Goal: Obtain resource: Download file/media

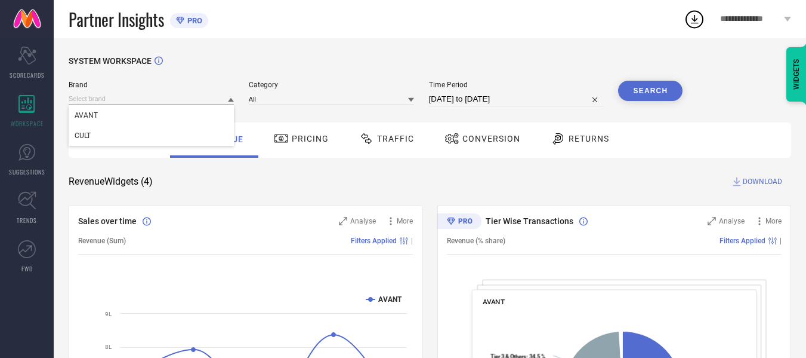
drag, startPoint x: 201, startPoint y: 100, endPoint x: 162, endPoint y: 121, distance: 44.9
click at [200, 100] on input at bounding box center [151, 99] width 165 height 13
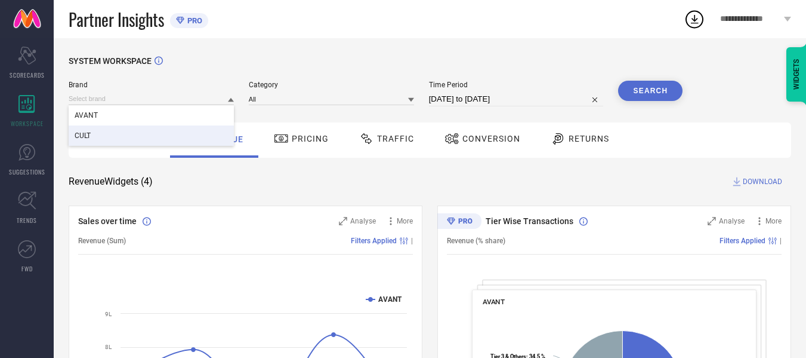
click at [149, 130] on div "CULT" at bounding box center [151, 135] width 165 height 20
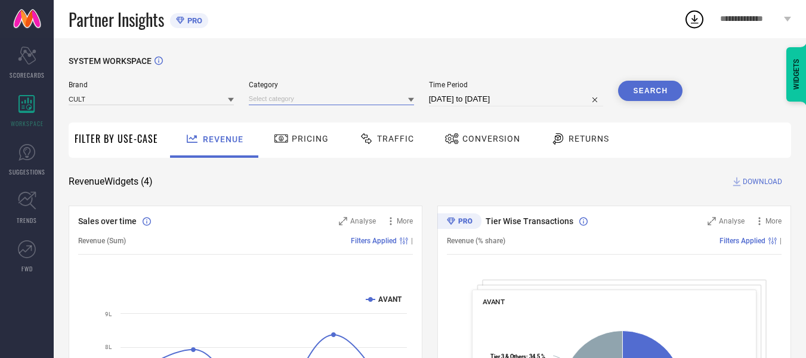
click at [322, 99] on input at bounding box center [331, 99] width 165 height 13
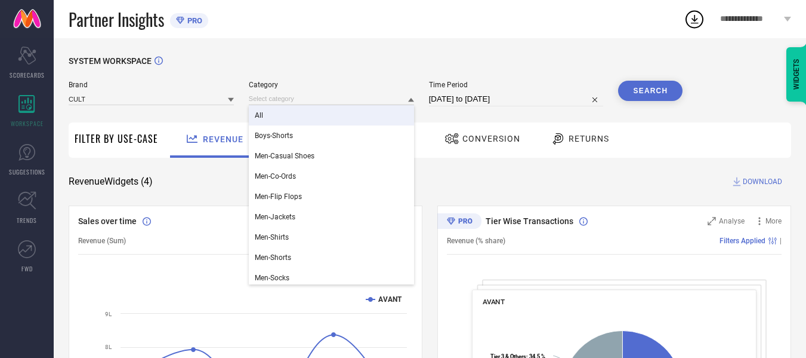
click at [306, 118] on div "All" at bounding box center [331, 115] width 165 height 20
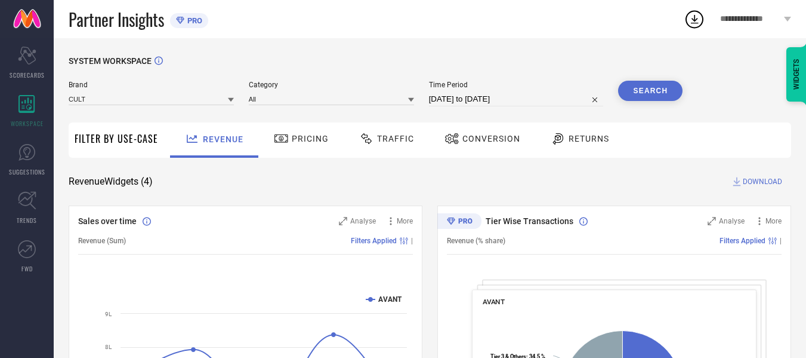
click at [652, 91] on button "Search" at bounding box center [650, 91] width 64 height 20
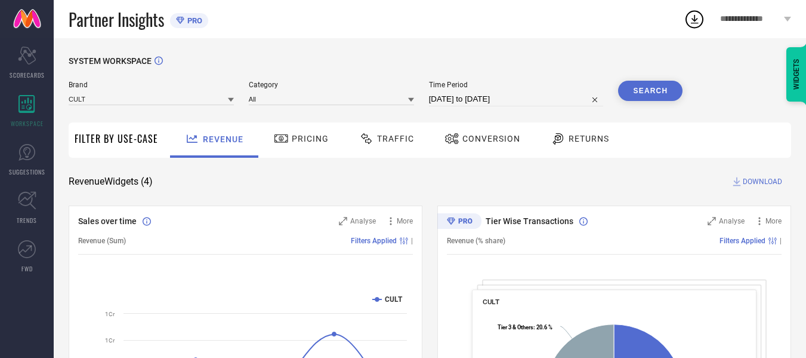
select select "6"
select select "2025"
select select "7"
select select "2025"
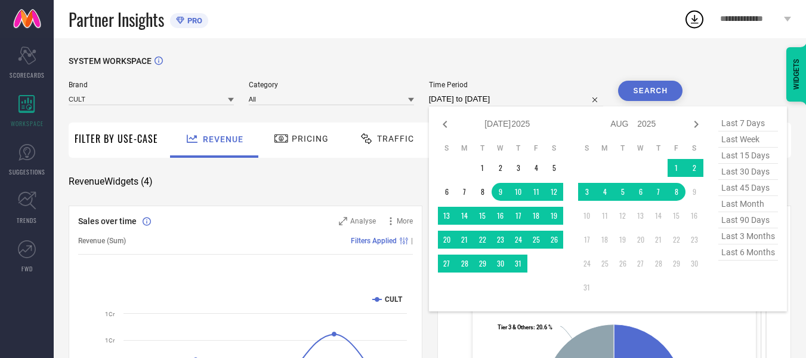
click at [537, 94] on input "[DATE] to [DATE]" at bounding box center [516, 99] width 175 height 14
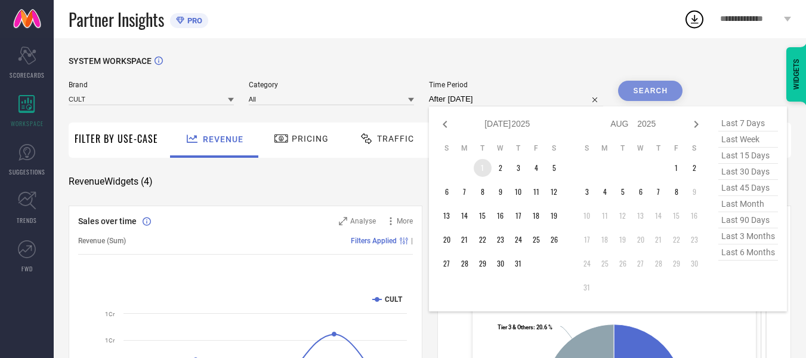
click at [488, 167] on td "1" at bounding box center [483, 168] width 18 height 18
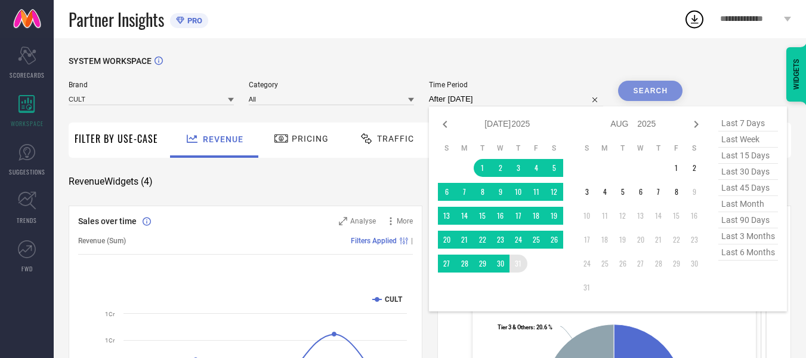
type input "[DATE] to [DATE]"
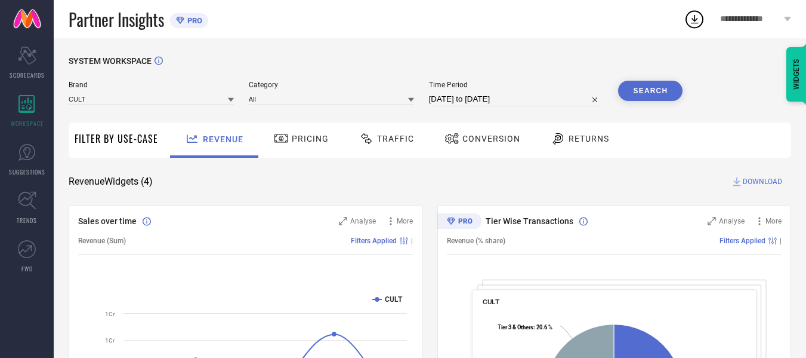
click at [666, 83] on button "Search" at bounding box center [650, 91] width 64 height 20
click at [765, 179] on span "DOWNLOAD" at bounding box center [762, 181] width 39 height 12
click at [574, 26] on div "Partner Insights PRO" at bounding box center [376, 19] width 615 height 38
click at [448, 13] on div "Partner Insights PRO" at bounding box center [376, 19] width 615 height 38
click at [640, 97] on button "Search" at bounding box center [650, 91] width 64 height 20
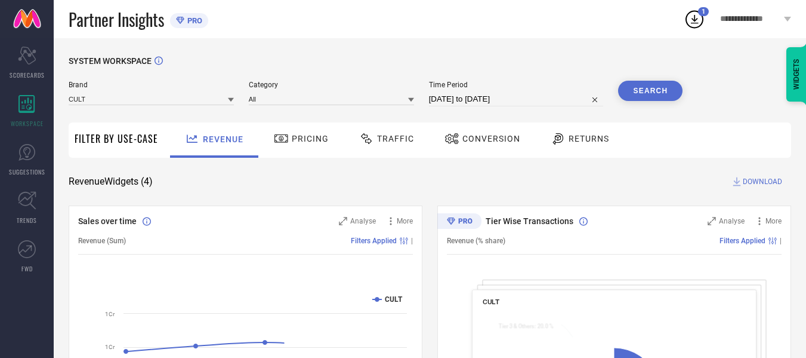
click at [760, 179] on span "DOWNLOAD" at bounding box center [762, 181] width 39 height 12
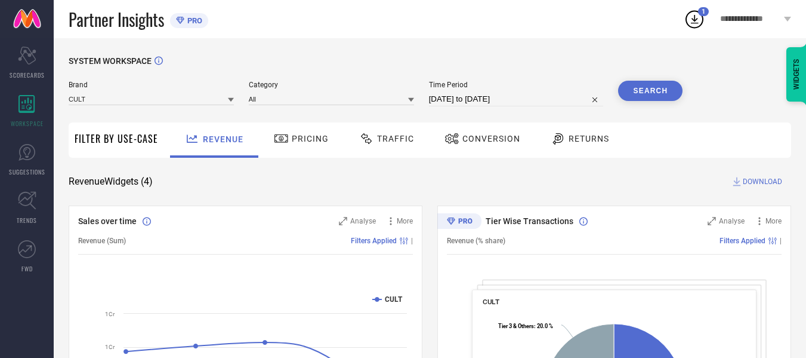
click at [399, 135] on span "Traffic" at bounding box center [395, 139] width 37 height 10
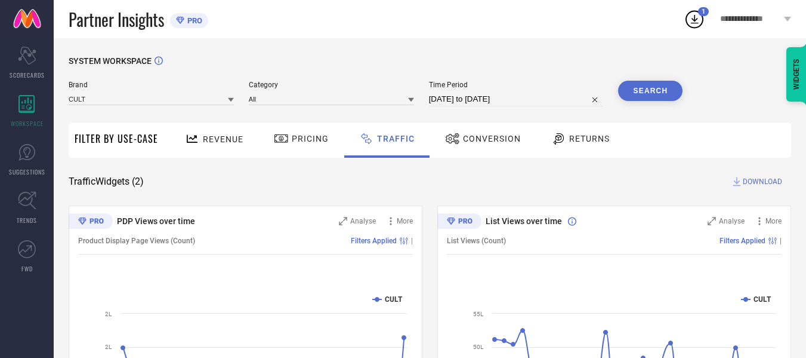
click at [638, 98] on button "Search" at bounding box center [650, 91] width 64 height 20
click at [764, 184] on span "DOWNLOAD" at bounding box center [762, 181] width 39 height 12
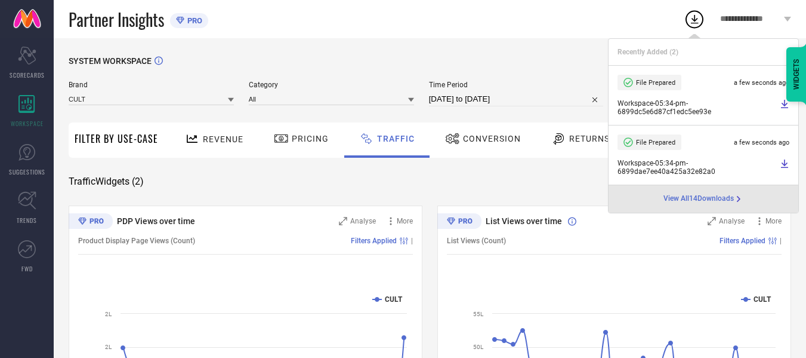
click at [510, 98] on input "[DATE] to [DATE]" at bounding box center [516, 99] width 175 height 14
select select "6"
select select "2025"
select select "7"
select select "2025"
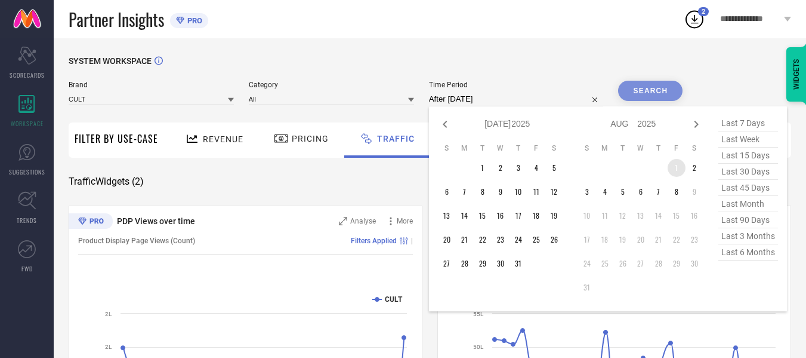
click at [679, 169] on td "1" at bounding box center [677, 168] width 18 height 18
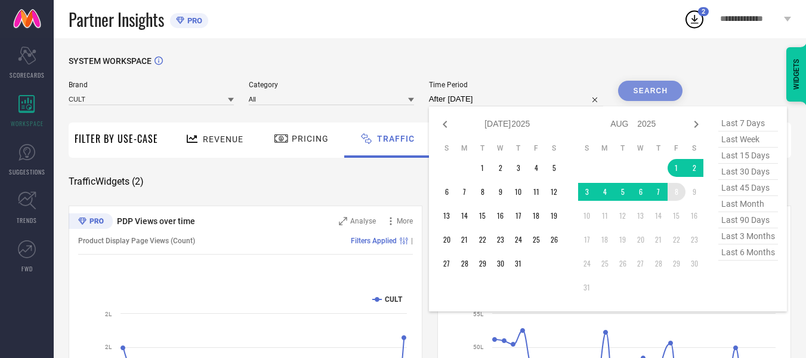
type input "[DATE] to [DATE]"
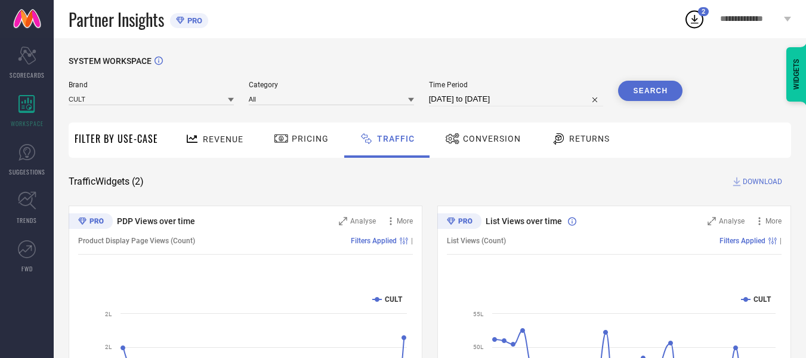
click at [649, 86] on button "Search" at bounding box center [650, 91] width 64 height 20
